Goal: Information Seeking & Learning: Check status

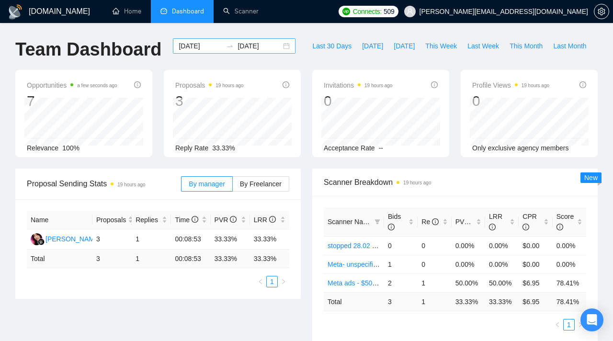
click at [208, 47] on input "[DATE]" at bounding box center [201, 46] width 44 height 11
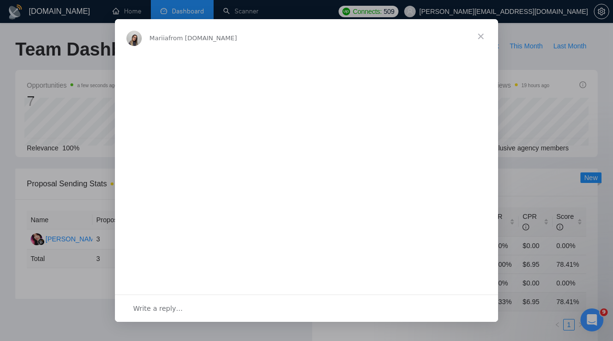
click at [480, 40] on span "Close" at bounding box center [480, 36] width 34 height 34
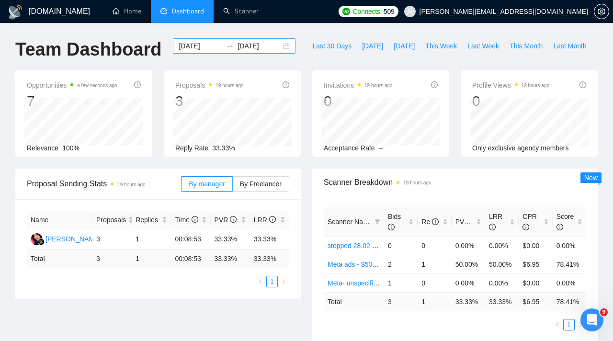
click at [208, 45] on input "[DATE]" at bounding box center [201, 46] width 44 height 11
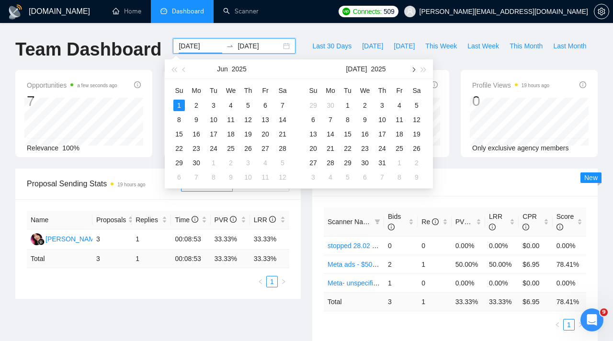
click at [408, 70] on button "button" at bounding box center [412, 68] width 11 height 19
type input "[DATE]"
click at [335, 101] on div "1" at bounding box center [330, 105] width 11 height 11
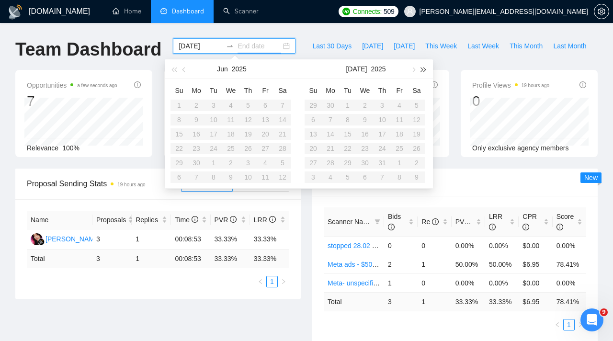
click at [418, 69] on button "button" at bounding box center [423, 68] width 11 height 19
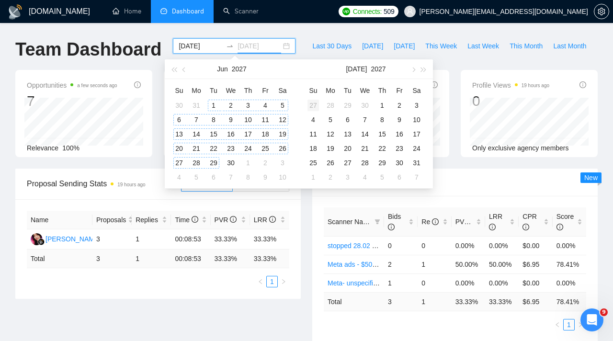
type input "[DATE]"
click at [176, 66] on button "button" at bounding box center [173, 68] width 11 height 19
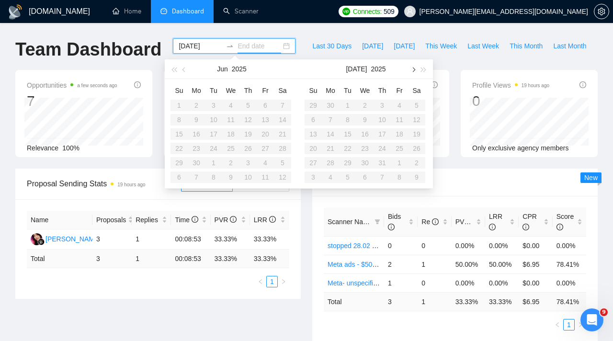
click at [413, 69] on span "button" at bounding box center [412, 69] width 5 height 5
type input "[DATE]"
click at [329, 117] on div "8" at bounding box center [330, 119] width 11 height 11
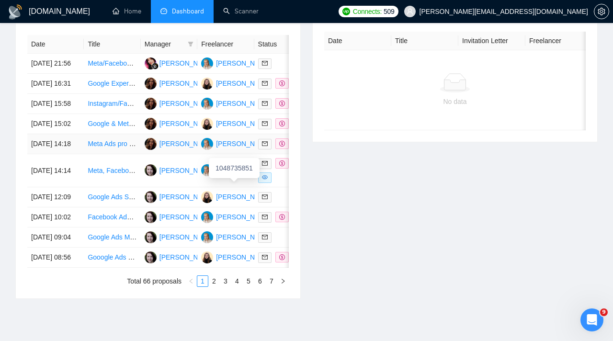
scroll to position [399, 0]
click at [190, 44] on icon "filter" at bounding box center [191, 44] width 6 height 6
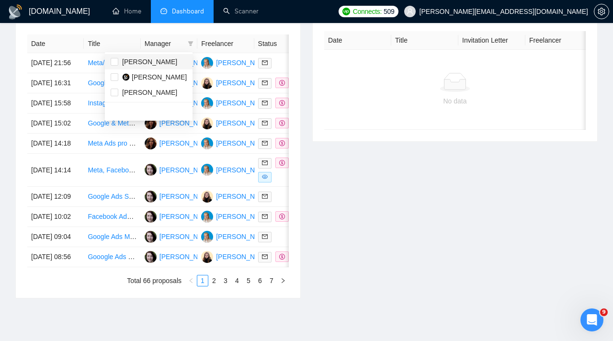
click at [145, 59] on span "[PERSON_NAME]" at bounding box center [149, 62] width 55 height 8
checkbox input "true"
click at [307, 83] on div "Invitations 19 hours ago Date Title Invitation Letter Freelancer Status No data" at bounding box center [454, 145] width 297 height 306
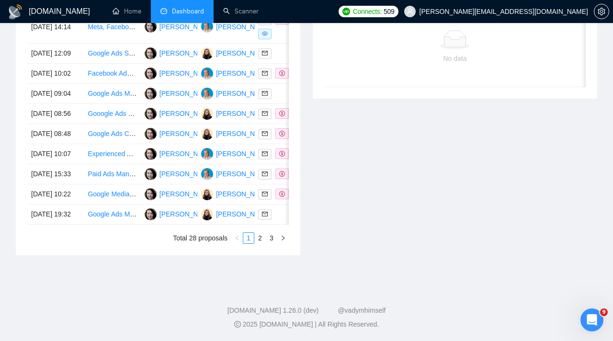
scroll to position [473, 0]
click at [263, 243] on link "2" at bounding box center [260, 238] width 11 height 11
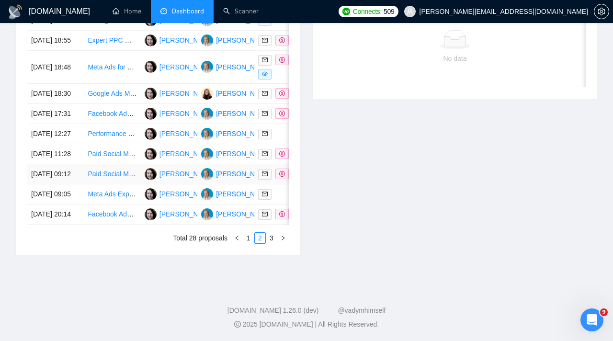
scroll to position [485, 0]
click at [272, 243] on link "3" at bounding box center [271, 238] width 11 height 11
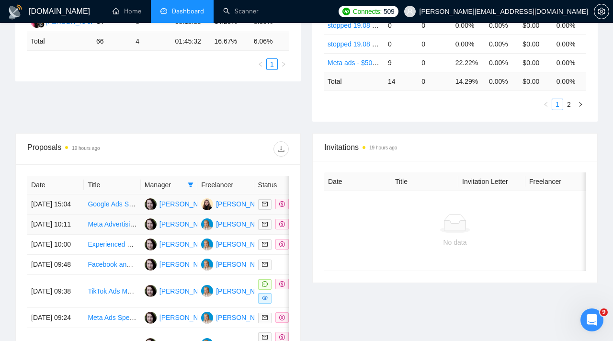
scroll to position [261, 0]
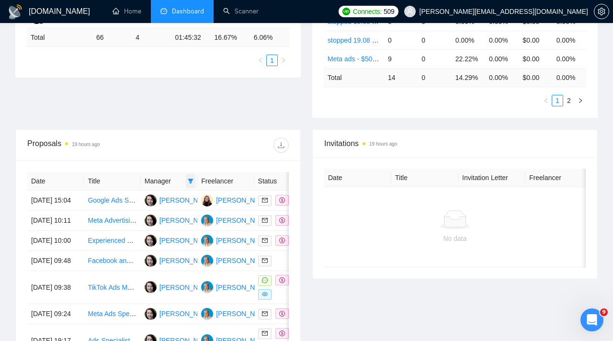
click at [192, 181] on icon "filter" at bounding box center [191, 181] width 6 height 6
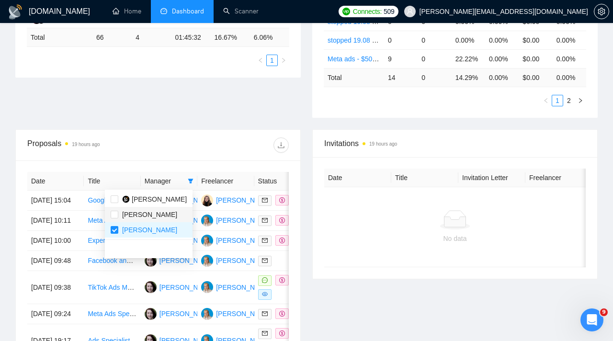
click at [142, 211] on span "[PERSON_NAME]" at bounding box center [149, 215] width 55 height 8
checkbox input "true"
click at [113, 229] on input "checkbox" at bounding box center [115, 230] width 8 height 8
checkbox input "false"
click at [160, 118] on div "Proposal Sending Stats 19 hours ago By manager By Freelancer Name Proposals Rep…" at bounding box center [307, 18] width 594 height 222
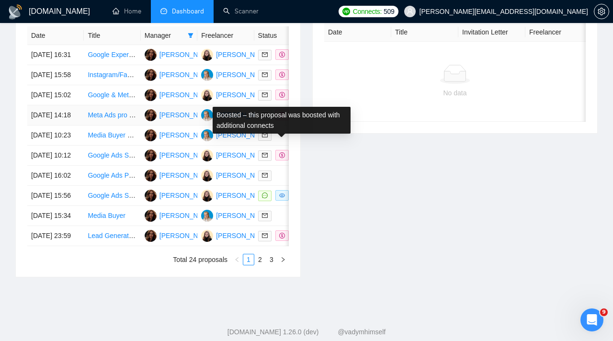
scroll to position [450, 0]
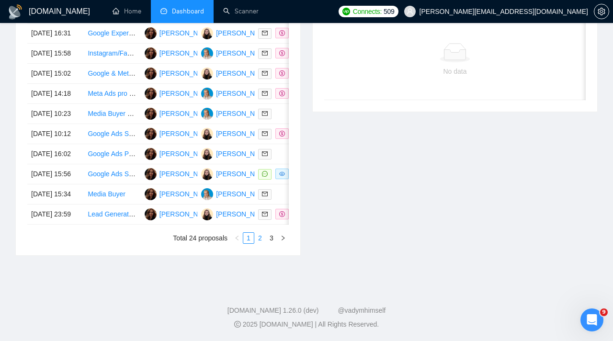
click at [257, 243] on link "2" at bounding box center [260, 238] width 11 height 11
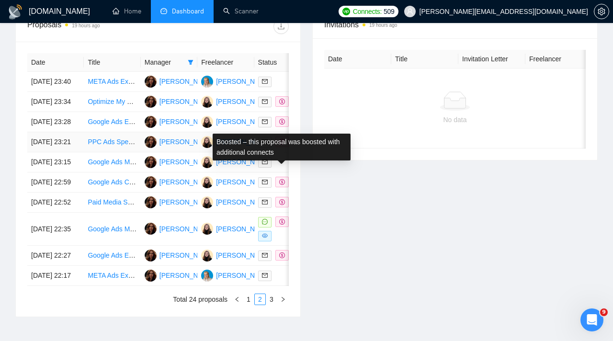
scroll to position [441, 0]
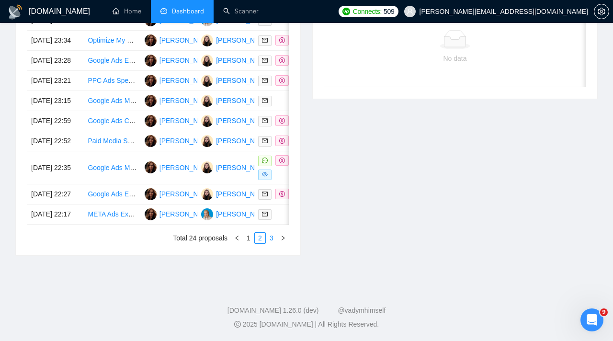
click at [272, 243] on link "3" at bounding box center [271, 238] width 11 height 11
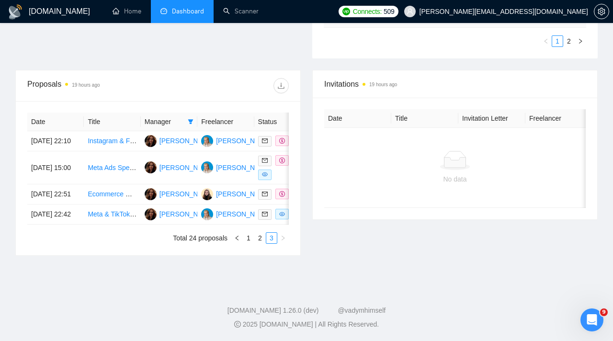
scroll to position [347, 0]
